Goal: Task Accomplishment & Management: Use online tool/utility

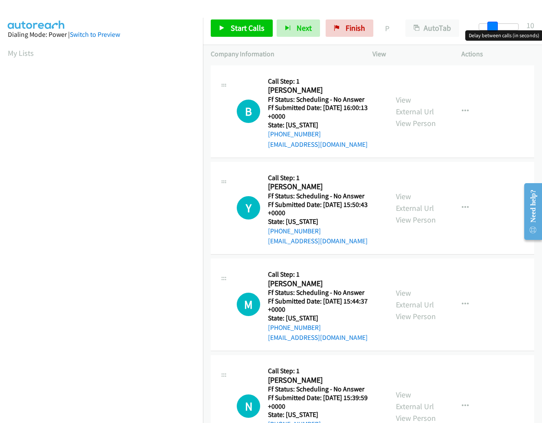
drag, startPoint x: 486, startPoint y: 25, endPoint x: 499, endPoint y: 28, distance: 13.3
click at [499, 28] on div at bounding box center [498, 26] width 40 height 7
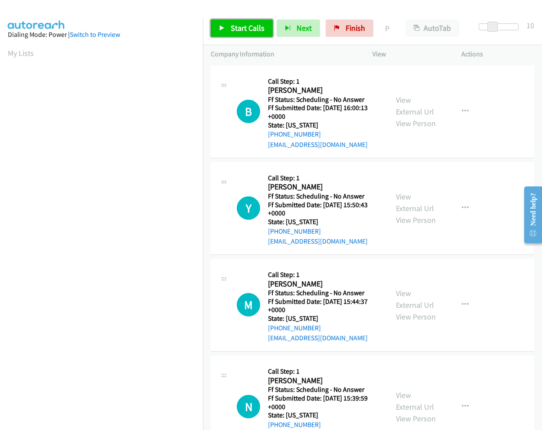
click at [230, 24] on span "Start Calls" at bounding box center [247, 28] width 34 height 10
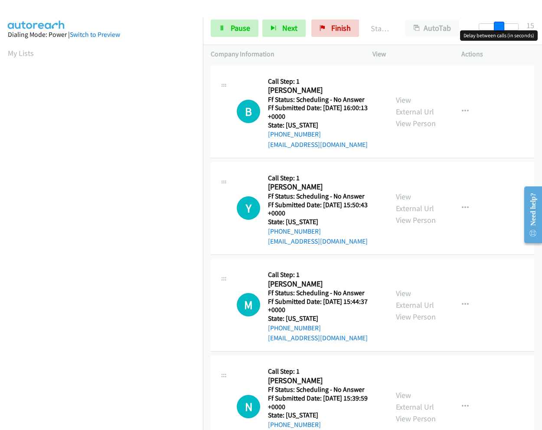
drag, startPoint x: 492, startPoint y: 27, endPoint x: 499, endPoint y: 27, distance: 6.9
click at [499, 27] on span at bounding box center [498, 27] width 10 height 10
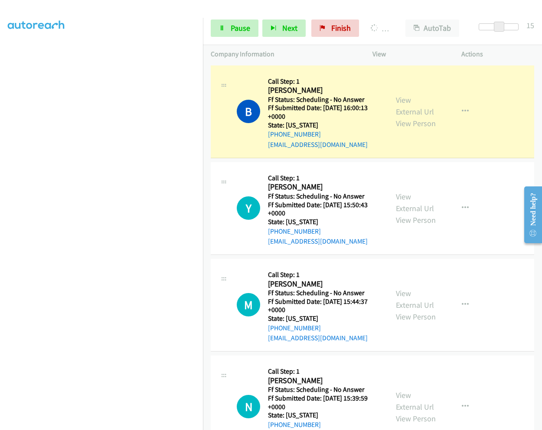
scroll to position [56, 0]
click at [398, 100] on link "View External Url" at bounding box center [415, 106] width 38 height 22
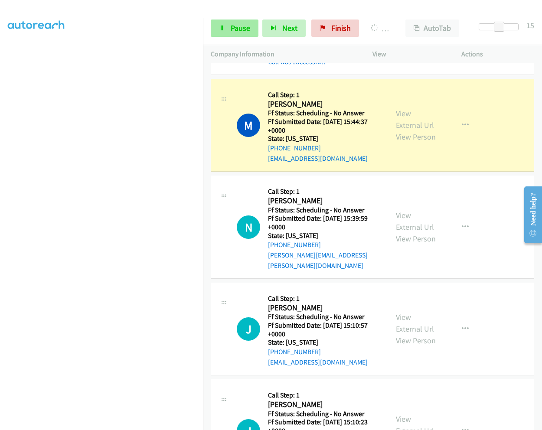
scroll to position [235, 0]
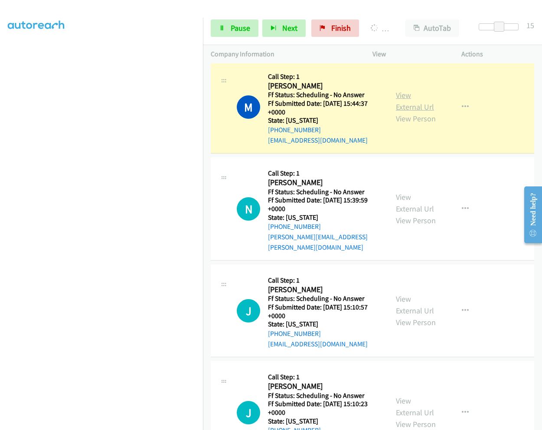
click at [403, 95] on link "View External Url" at bounding box center [415, 101] width 38 height 22
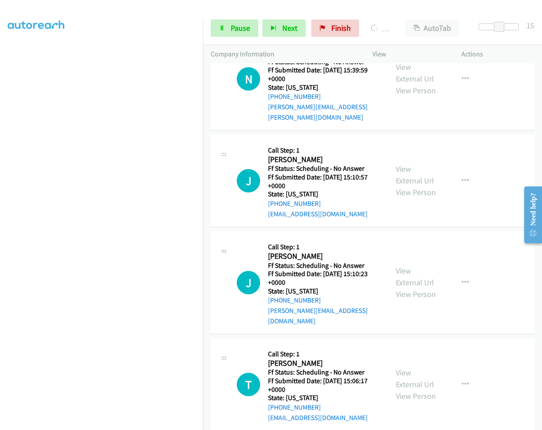
scroll to position [321, 0]
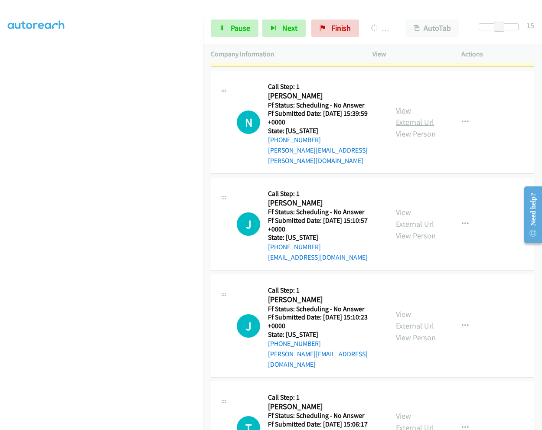
click at [403, 105] on link "View External Url" at bounding box center [415, 116] width 38 height 22
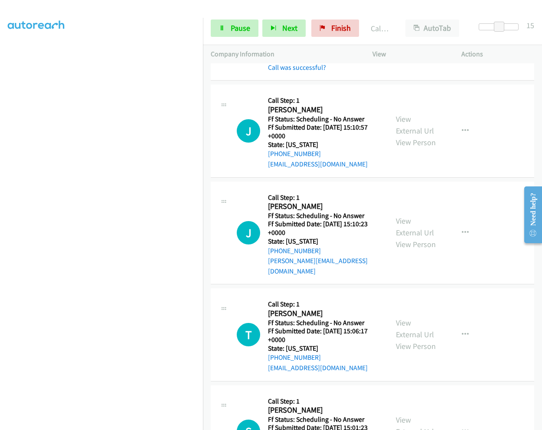
scroll to position [470, 0]
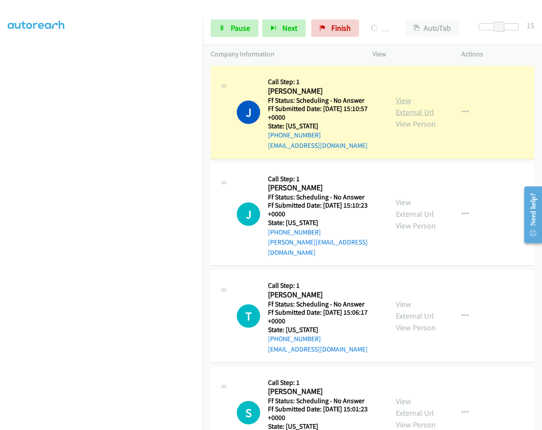
click at [402, 95] on link "View External Url" at bounding box center [415, 106] width 38 height 22
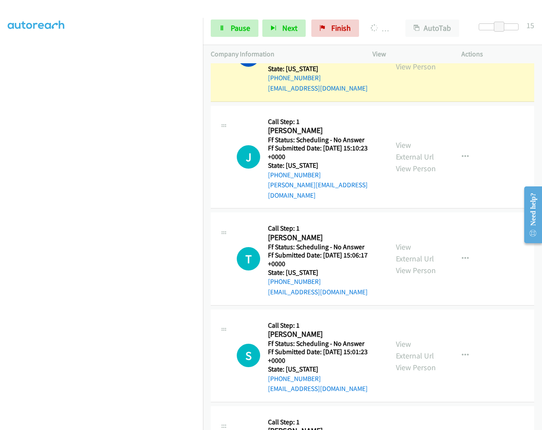
scroll to position [557, 0]
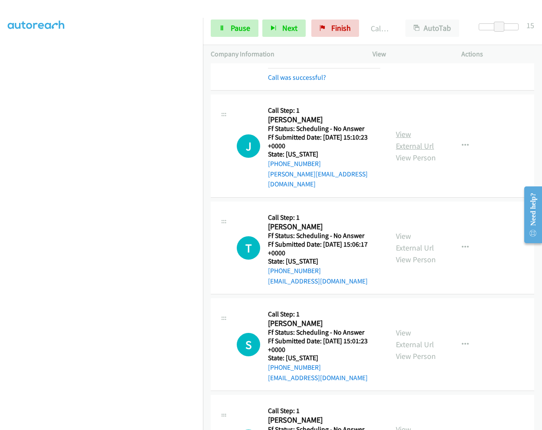
click at [398, 129] on link "View External Url" at bounding box center [415, 140] width 38 height 22
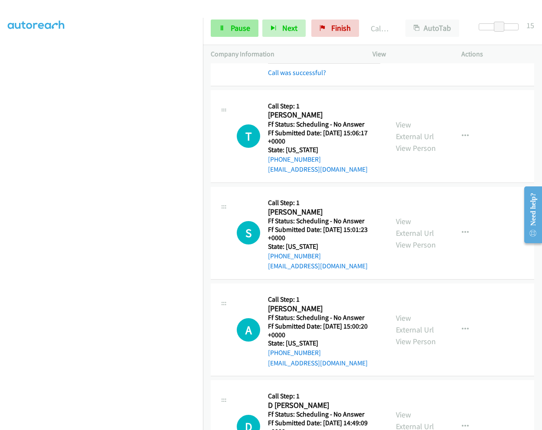
scroll to position [705, 0]
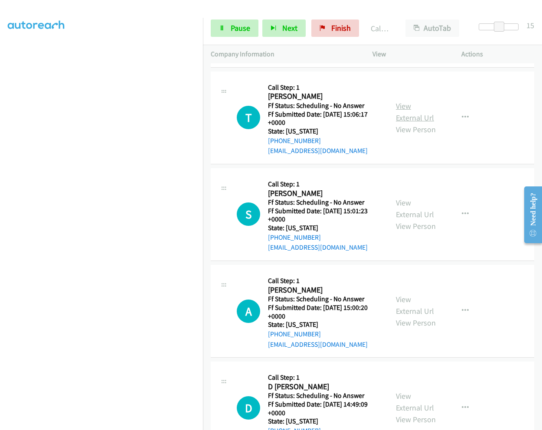
click at [402, 101] on link "View External Url" at bounding box center [415, 112] width 38 height 22
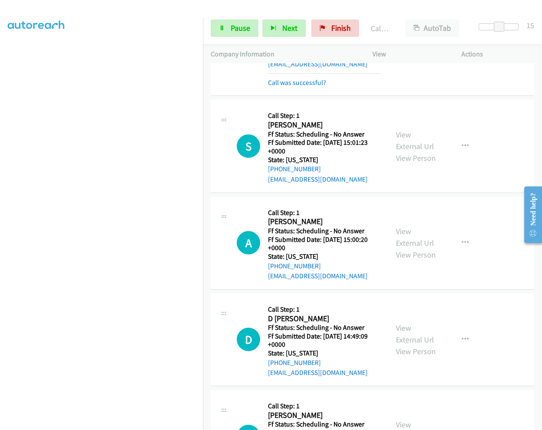
scroll to position [810, 0]
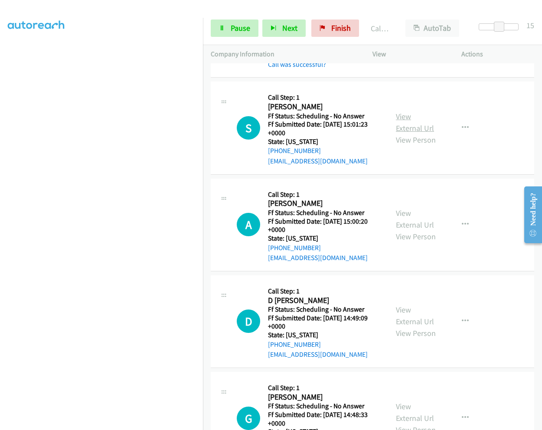
click at [398, 111] on link "View External Url" at bounding box center [415, 122] width 38 height 22
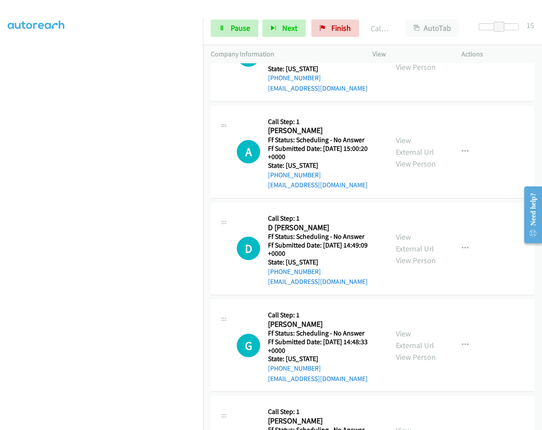
scroll to position [897, 0]
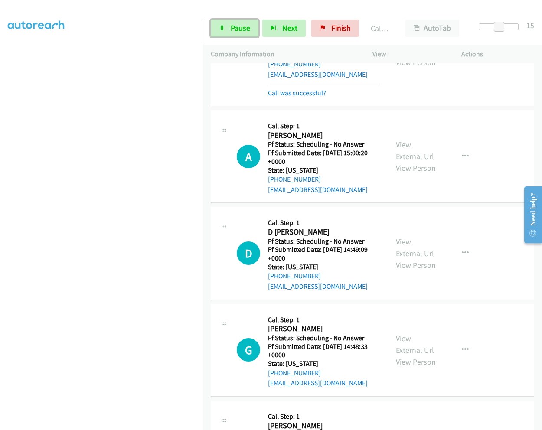
drag, startPoint x: 228, startPoint y: 30, endPoint x: 225, endPoint y: 38, distance: 8.6
click at [227, 30] on link "Pause" at bounding box center [235, 27] width 48 height 17
click at [239, 18] on div "Start Calls Pause Next Finish Paused AutoTab AutoTab 15" at bounding box center [372, 28] width 339 height 33
click at [248, 24] on span "Start Calls" at bounding box center [247, 28] width 34 height 10
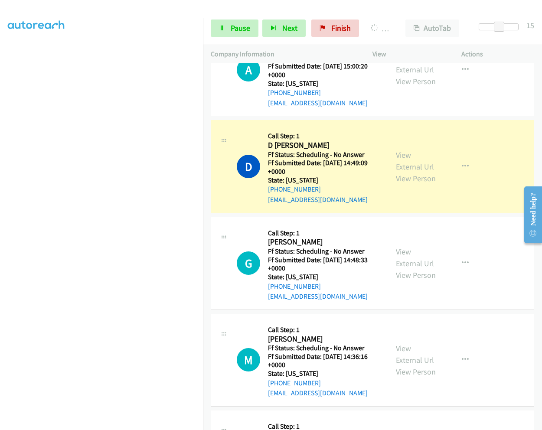
scroll to position [1027, 0]
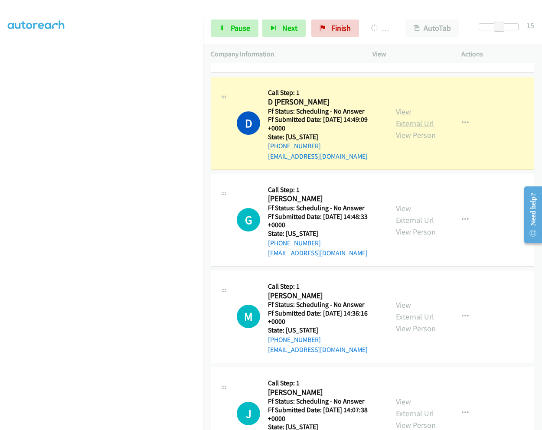
click at [402, 107] on link "View External Url" at bounding box center [415, 118] width 38 height 22
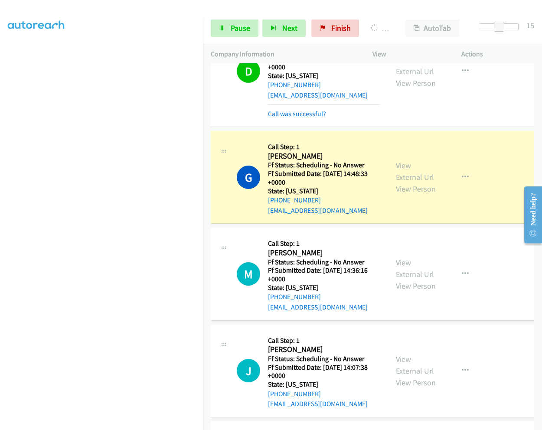
scroll to position [1113, 0]
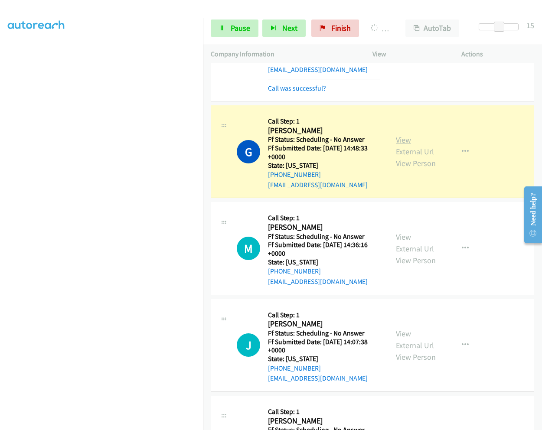
click at [405, 135] on link "View External Url" at bounding box center [415, 146] width 38 height 22
click at [223, 32] on link "Pause" at bounding box center [235, 27] width 48 height 17
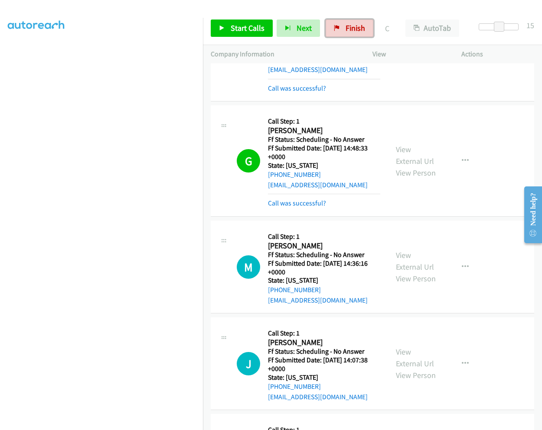
drag, startPoint x: 337, startPoint y: 30, endPoint x: 304, endPoint y: 46, distance: 36.4
click at [337, 30] on icon at bounding box center [337, 29] width 6 height 6
